Goal: Navigation & Orientation: Find specific page/section

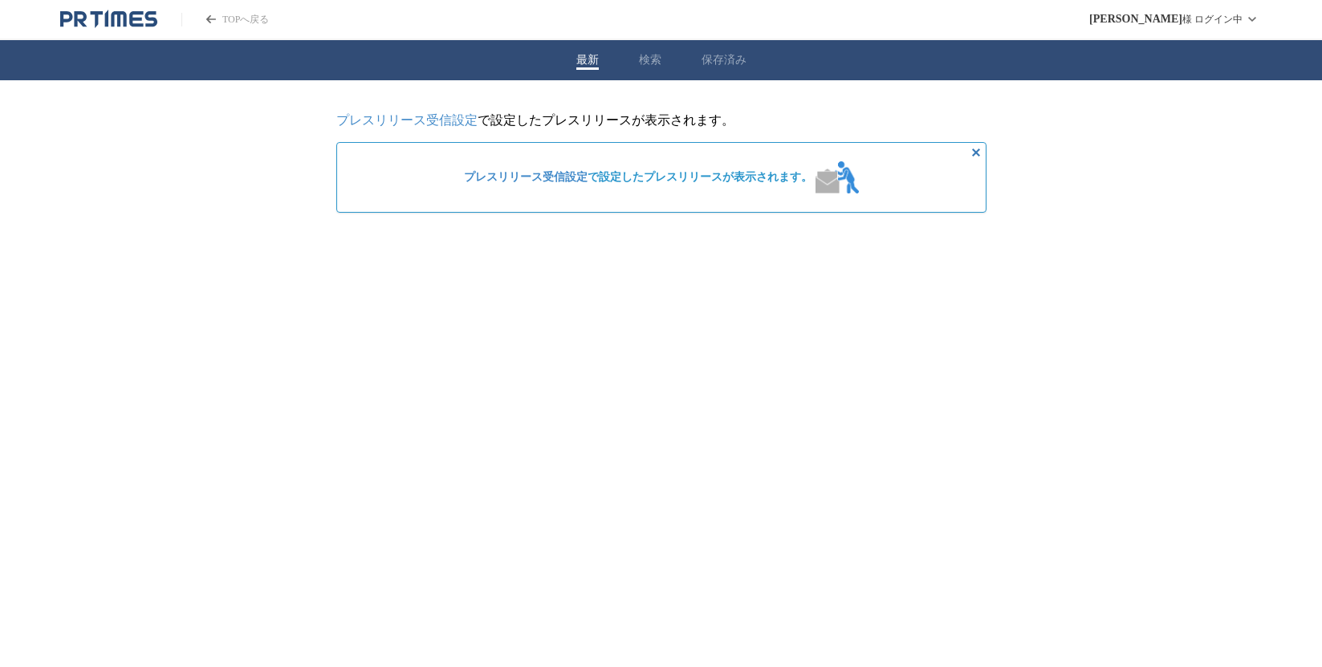
click at [730, 181] on span "プレスリリース受信設定 で設定したプレスリリースが表示されます。" at bounding box center [638, 177] width 348 height 14
click at [742, 191] on div "プレスリリース受信設定 で設定したプレスリリースが表示されます。" at bounding box center [661, 177] width 408 height 45
click at [970, 151] on icon "非表示にする" at bounding box center [975, 152] width 19 height 19
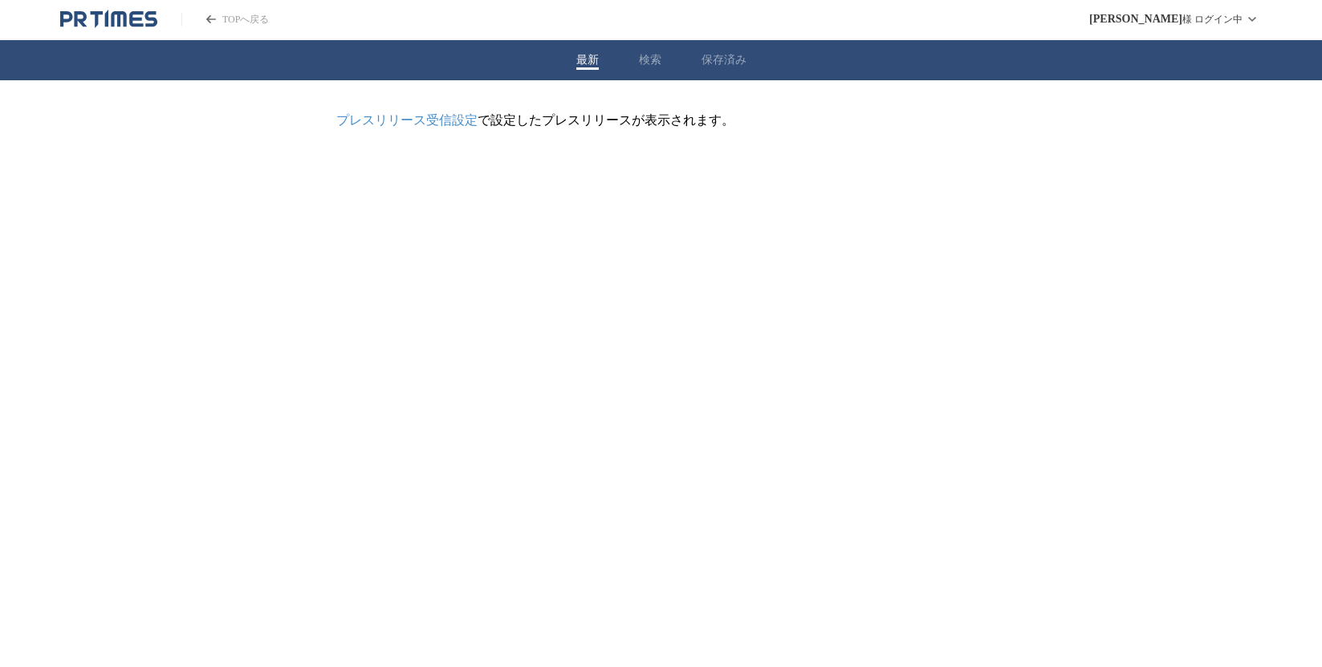
click at [100, 26] on icon "PR TIMESのトップページはこちら" at bounding box center [108, 19] width 97 height 19
